Goal: Information Seeking & Learning: Understand process/instructions

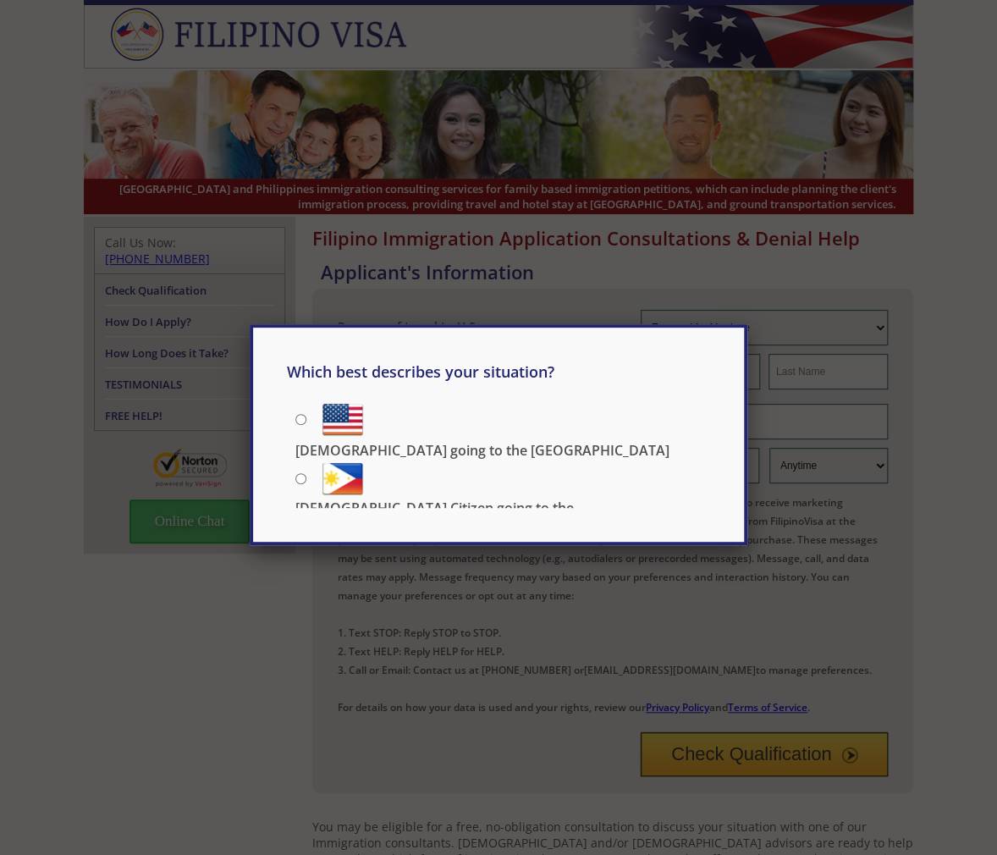
click at [494, 441] on p "Filipino going to the US" at bounding box center [482, 450] width 374 height 19
click at [306, 417] on input "Filipino going to the US" at bounding box center [300, 419] width 11 height 11
radio input "true"
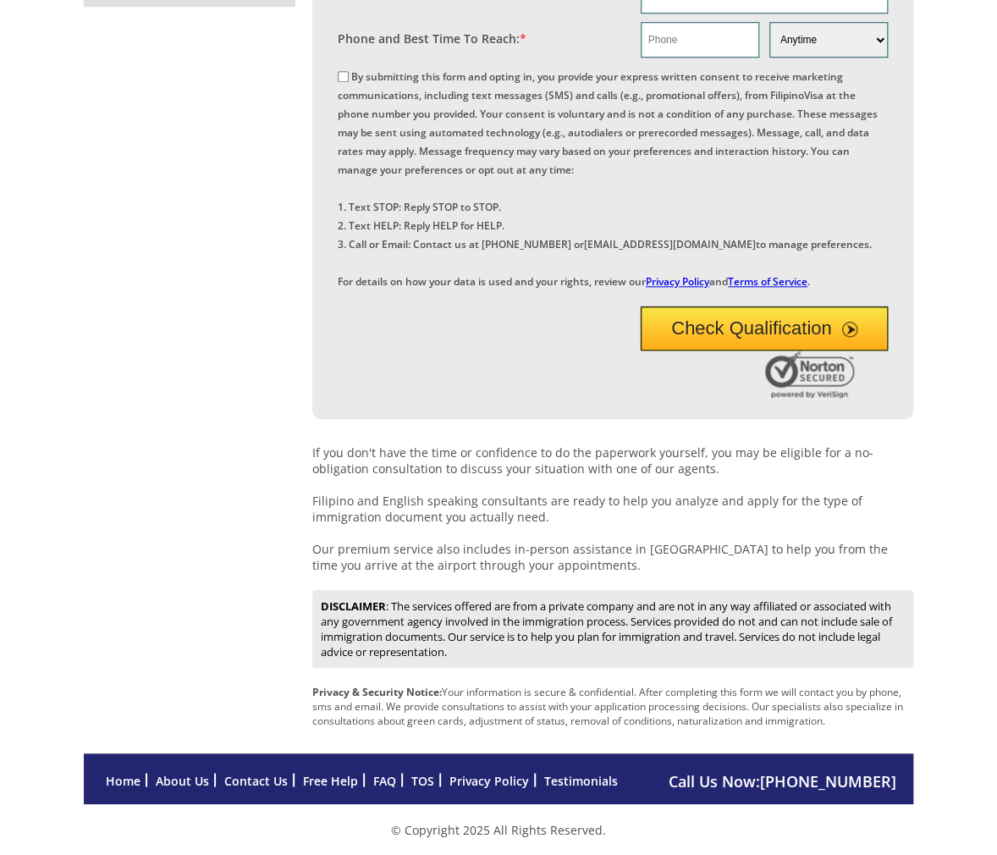
scroll to position [538, 0]
click at [422, 781] on link "TOS" at bounding box center [422, 780] width 23 height 16
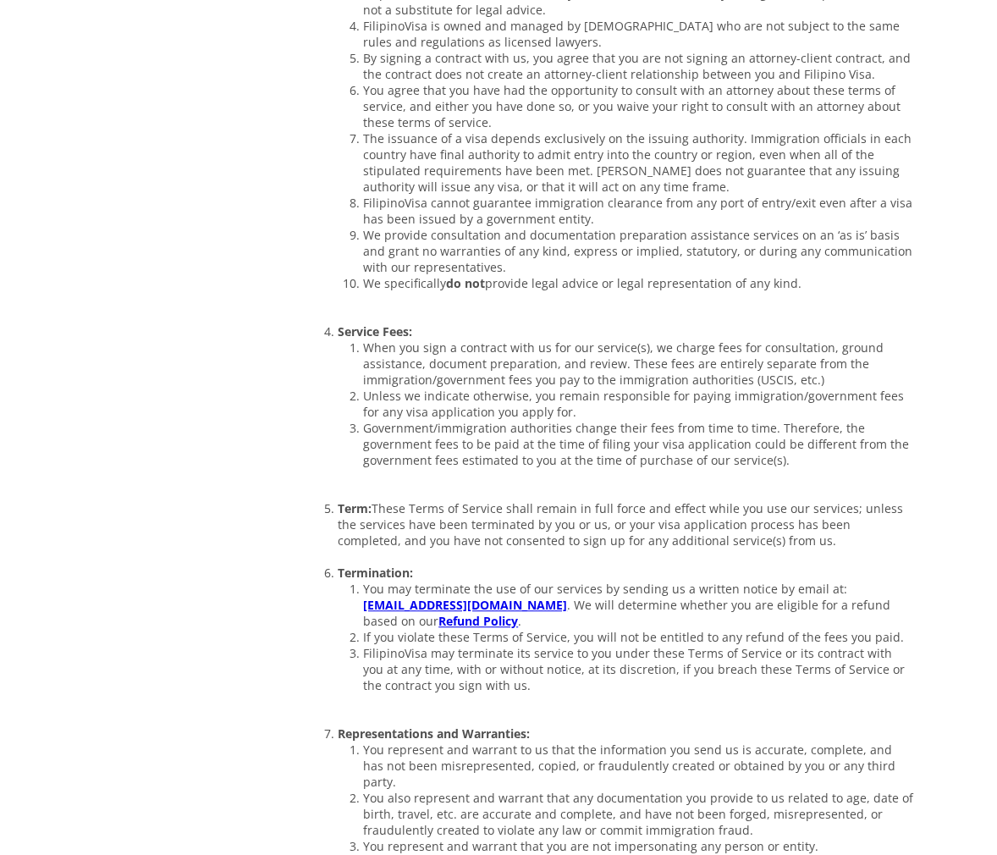
scroll to position [677, 0]
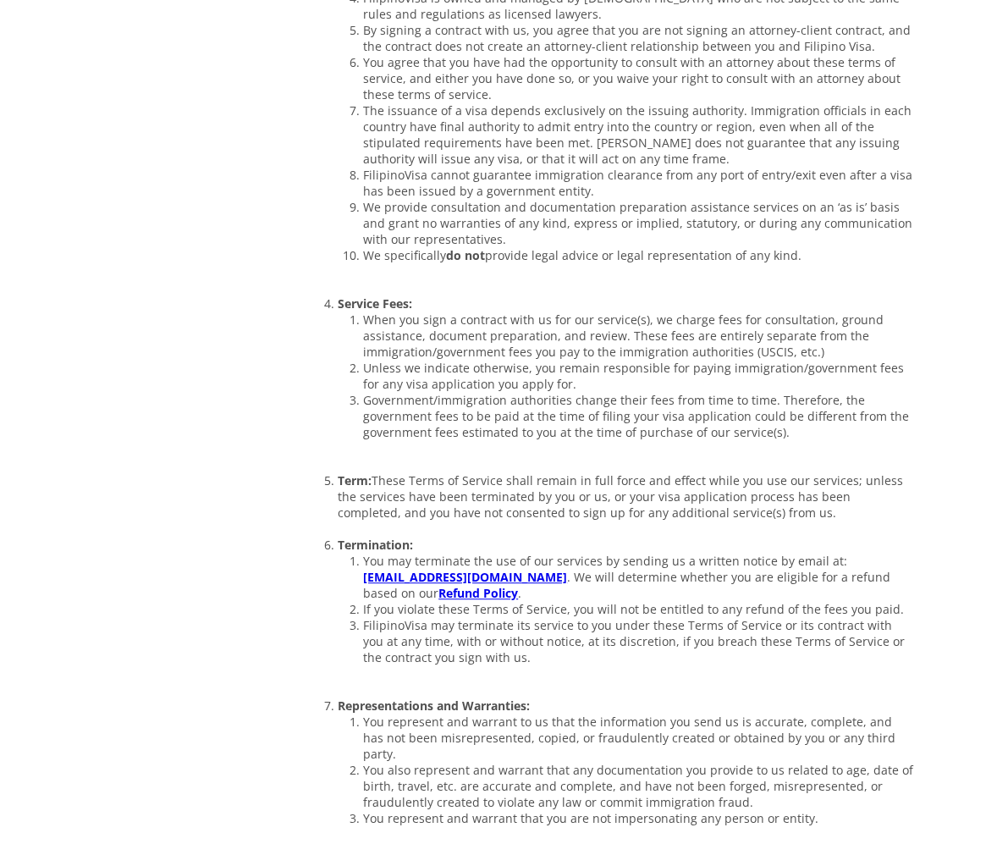
click at [439, 601] on link "Refund Policy" at bounding box center [479, 593] width 80 height 16
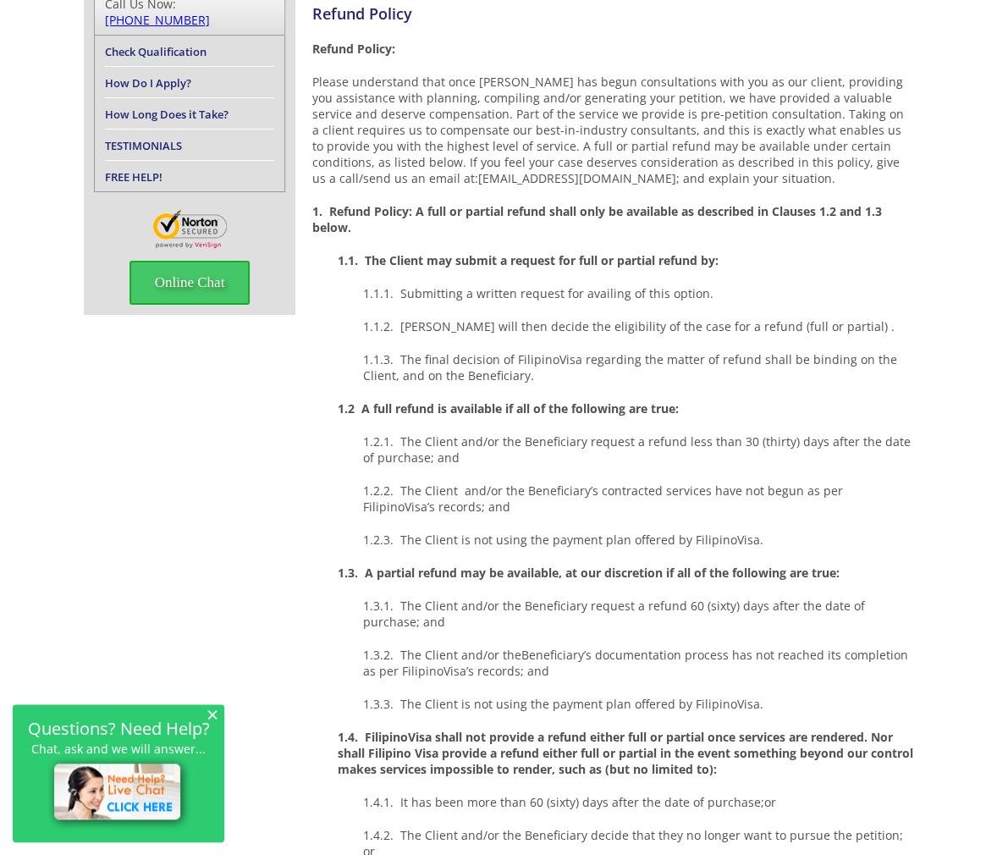
scroll to position [271, 0]
